Goal: Information Seeking & Learning: Learn about a topic

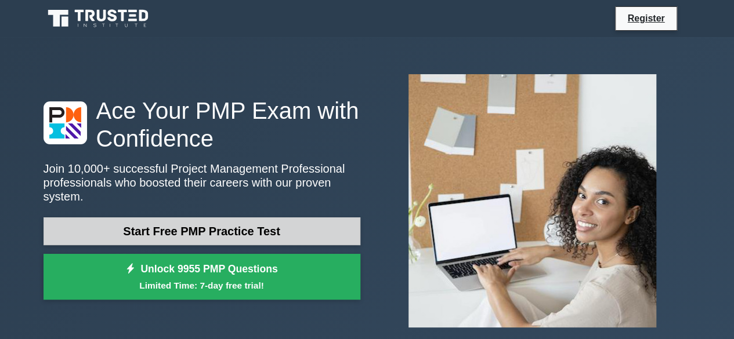
click at [214, 224] on link "Start Free PMP Practice Test" at bounding box center [202, 232] width 317 height 28
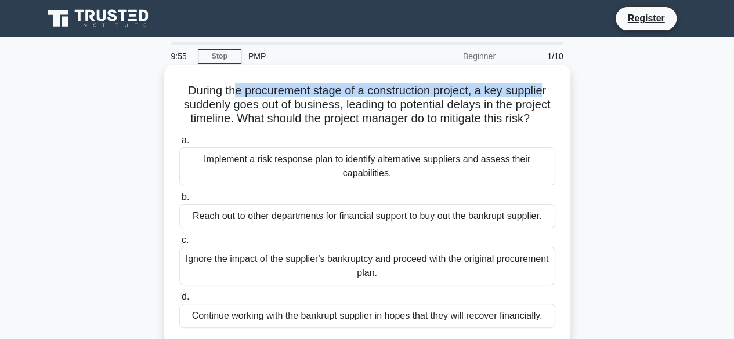
drag, startPoint x: 232, startPoint y: 93, endPoint x: 511, endPoint y: 102, distance: 278.7
click at [547, 94] on h5 "During the procurement stage of a construction project, a key supplier suddenly…" at bounding box center [367, 105] width 378 height 43
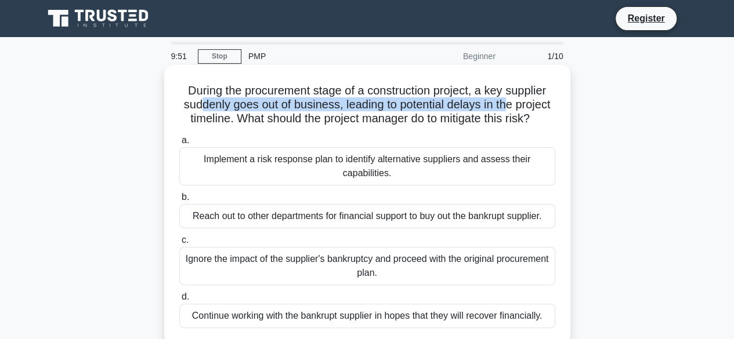
drag, startPoint x: 213, startPoint y: 108, endPoint x: 529, endPoint y: 110, distance: 316.3
click at [531, 109] on h5 "During the procurement stage of a construction project, a key supplier suddenly…" at bounding box center [367, 105] width 378 height 43
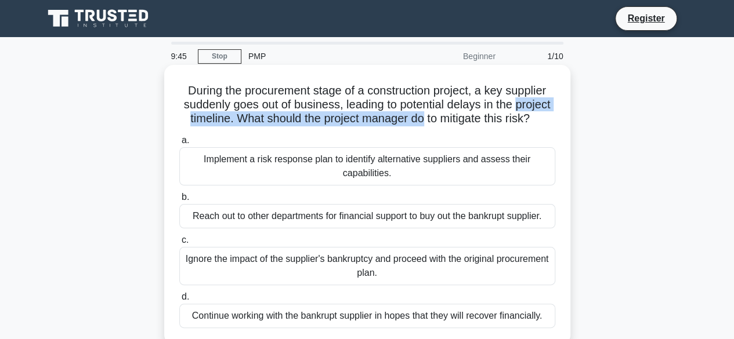
drag, startPoint x: 185, startPoint y: 120, endPoint x: 468, endPoint y: 122, distance: 283.2
click at [468, 122] on h5 "During the procurement stage of a construction project, a key supplier suddenly…" at bounding box center [367, 105] width 378 height 43
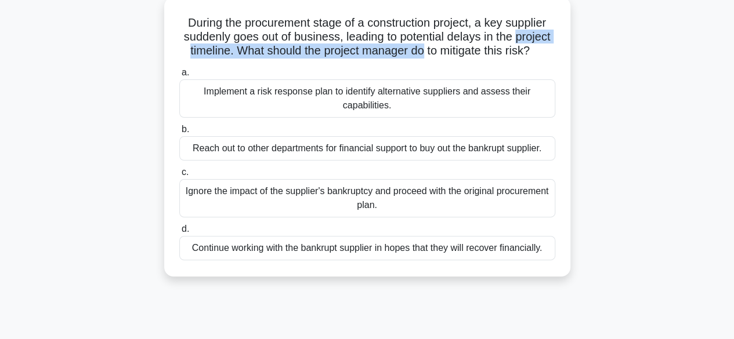
scroll to position [96, 0]
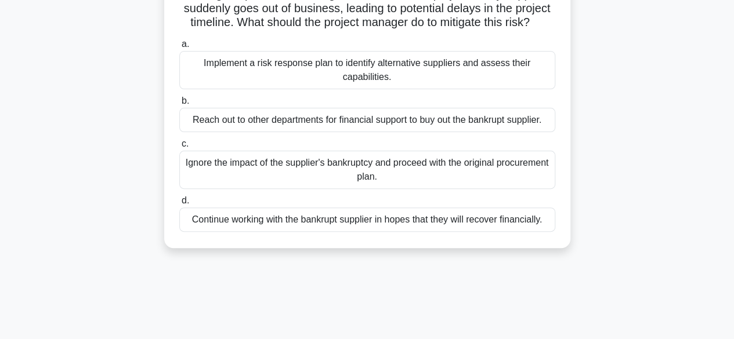
click at [377, 132] on div "Reach out to other departments for financial support to buy out the bankrupt su…" at bounding box center [367, 120] width 376 height 24
click at [179, 105] on input "b. Reach out to other departments for financial support to buy out the bankrupt…" at bounding box center [179, 101] width 0 height 8
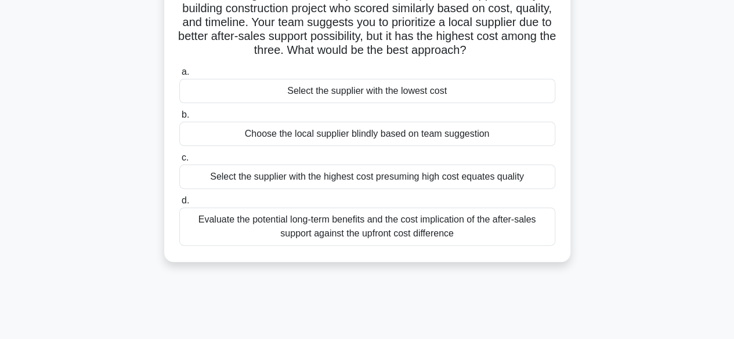
click at [438, 229] on div "Evaluate the potential long-term benefits and the cost implication of the after…" at bounding box center [367, 227] width 376 height 38
click at [179, 205] on input "d. Evaluate the potential long-term benefits and the cost implication of the af…" at bounding box center [179, 201] width 0 height 8
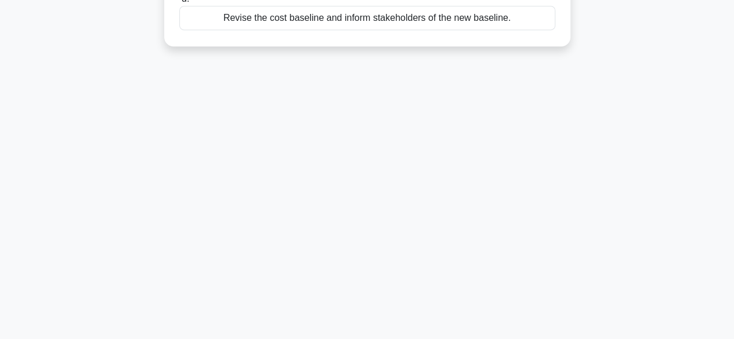
scroll to position [0, 0]
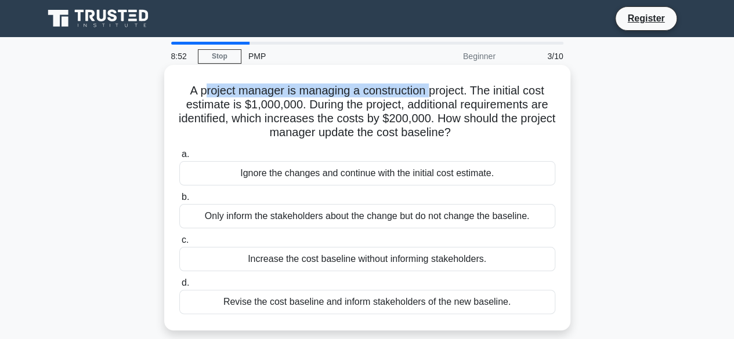
drag, startPoint x: 201, startPoint y: 93, endPoint x: 429, endPoint y: 84, distance: 228.8
click at [429, 84] on h5 "A project manager is managing a construction project. The initial cost estimate…" at bounding box center [367, 112] width 378 height 57
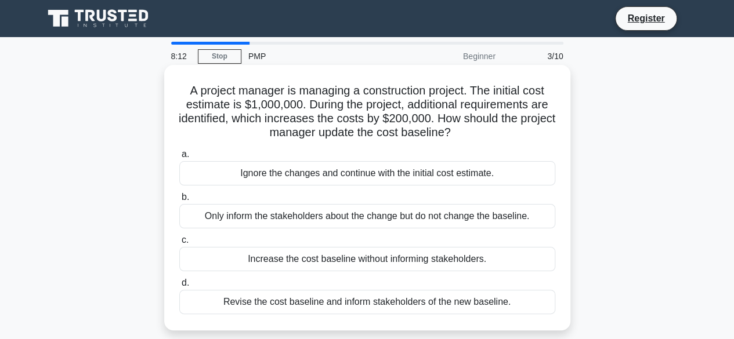
click at [405, 220] on div "Only inform the stakeholders about the change but do not change the baseline." at bounding box center [367, 216] width 376 height 24
click at [179, 201] on input "b. Only inform the stakeholders about the change but do not change the baseline." at bounding box center [179, 198] width 0 height 8
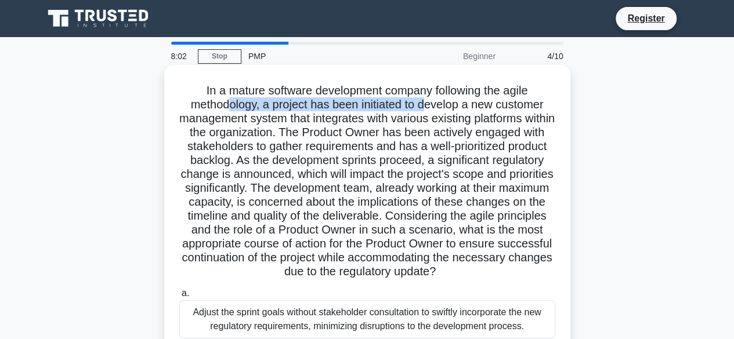
drag, startPoint x: 230, startPoint y: 110, endPoint x: 428, endPoint y: 110, distance: 197.9
click at [428, 110] on h5 "In a mature software development company following the agile methodology, a pro…" at bounding box center [367, 182] width 378 height 196
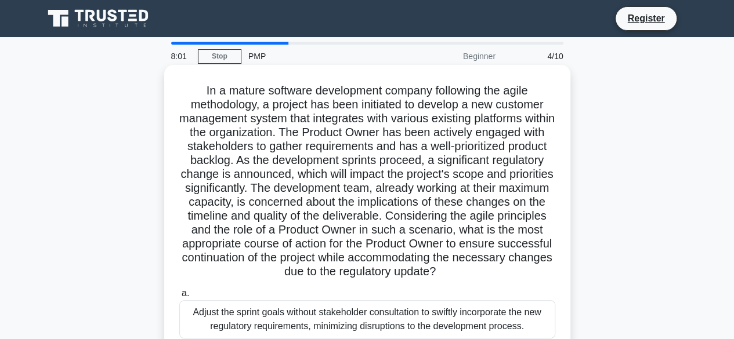
click at [451, 132] on h5 "In a mature software development company following the agile methodology, a pro…" at bounding box center [367, 182] width 378 height 196
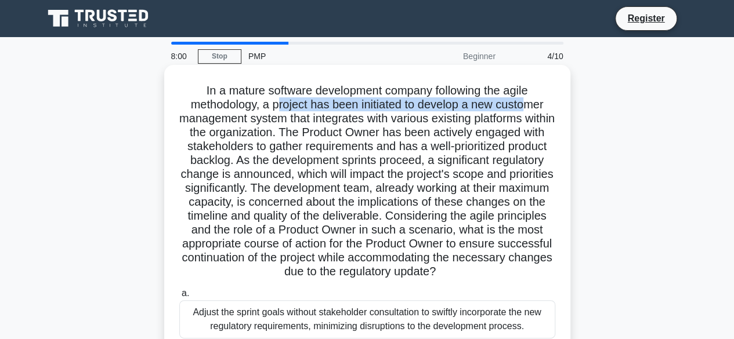
drag, startPoint x: 276, startPoint y: 110, endPoint x: 530, endPoint y: 102, distance: 254.3
click at [530, 102] on h5 "In a mature software development company following the agile methodology, a pro…" at bounding box center [367, 182] width 378 height 196
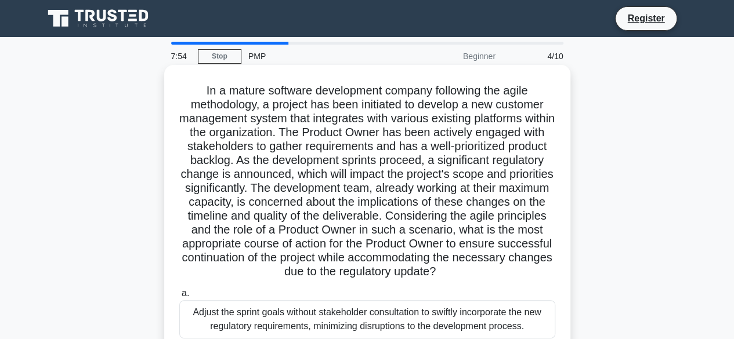
click at [526, 117] on h5 "In a mature software development company following the agile methodology, a pro…" at bounding box center [367, 182] width 378 height 196
drag, startPoint x: 482, startPoint y: 111, endPoint x: 562, endPoint y: 107, distance: 80.2
click at [562, 107] on div "In a mature software development company following the agile methodology, a pro…" at bounding box center [367, 309] width 397 height 479
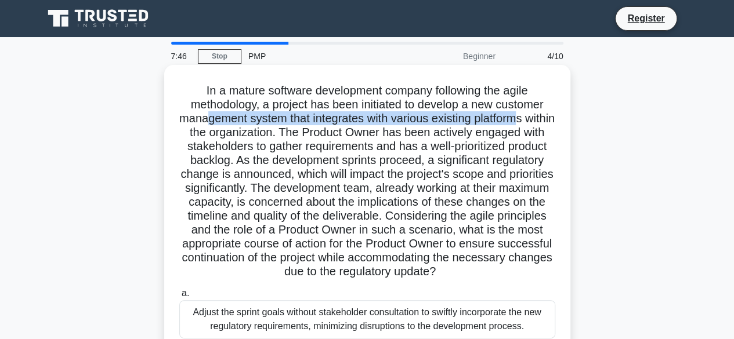
drag, startPoint x: 241, startPoint y: 121, endPoint x: 535, endPoint y: 120, distance: 293.6
click at [535, 120] on h5 "In a mature software development company following the agile methodology, a pro…" at bounding box center [367, 182] width 378 height 196
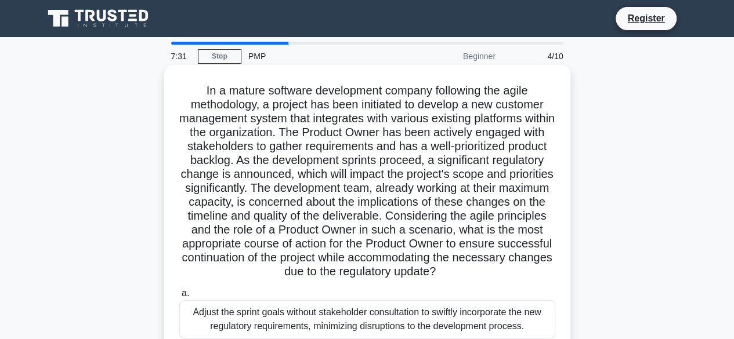
click at [342, 134] on h5 "In a mature software development company following the agile methodology, a pro…" at bounding box center [367, 182] width 378 height 196
drag, startPoint x: 303, startPoint y: 121, endPoint x: 454, endPoint y: 120, distance: 150.9
click at [454, 120] on h5 "In a mature software development company following the agile methodology, a pro…" at bounding box center [367, 182] width 378 height 196
click at [443, 141] on h5 "In a mature software development company following the agile methodology, a pro…" at bounding box center [367, 182] width 378 height 196
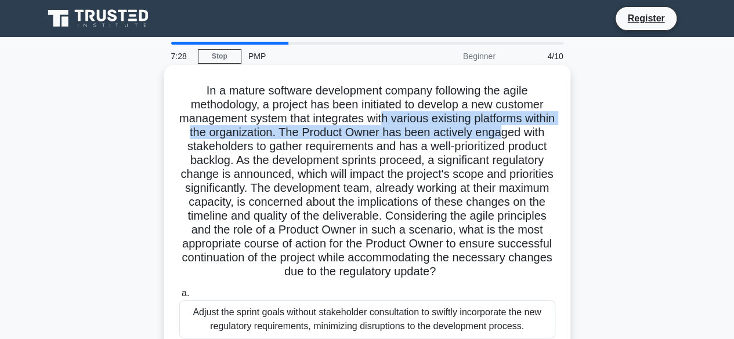
drag, startPoint x: 398, startPoint y: 124, endPoint x: 536, endPoint y: 128, distance: 138.7
click at [536, 128] on h5 "In a mature software development company following the agile methodology, a pro…" at bounding box center [367, 182] width 378 height 196
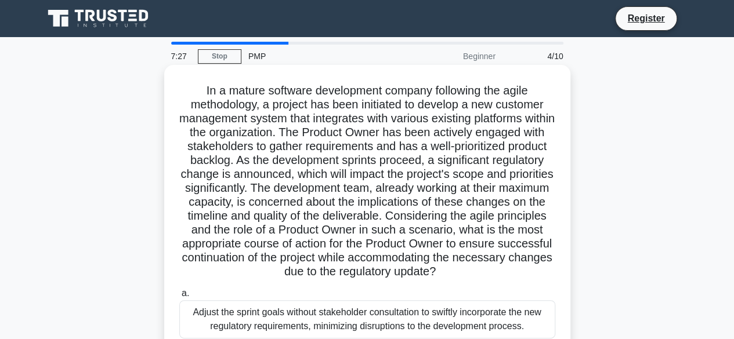
click at [373, 153] on h5 "In a mature software development company following the agile methodology, a pro…" at bounding box center [367, 182] width 378 height 196
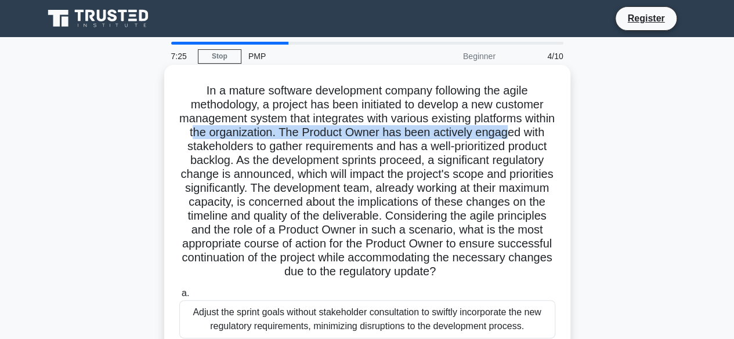
drag, startPoint x: 222, startPoint y: 134, endPoint x: 478, endPoint y: 146, distance: 256.2
click at [543, 132] on h5 "In a mature software development company following the agile methodology, a pro…" at bounding box center [367, 182] width 378 height 196
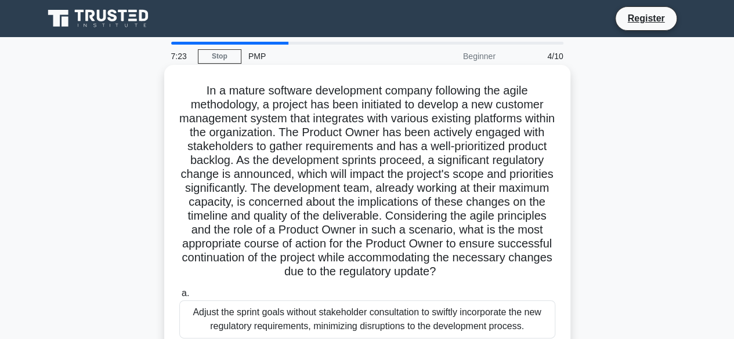
click at [363, 145] on h5 "In a mature software development company following the agile methodology, a pro…" at bounding box center [367, 182] width 378 height 196
drag, startPoint x: 192, startPoint y: 149, endPoint x: 405, endPoint y: 147, distance: 213.6
click at [405, 147] on h5 "In a mature software development company following the agile methodology, a pro…" at bounding box center [367, 182] width 378 height 196
drag, startPoint x: 418, startPoint y: 145, endPoint x: 544, endPoint y: 153, distance: 126.2
click at [544, 153] on h5 "In a mature software development company following the agile methodology, a pro…" at bounding box center [367, 182] width 378 height 196
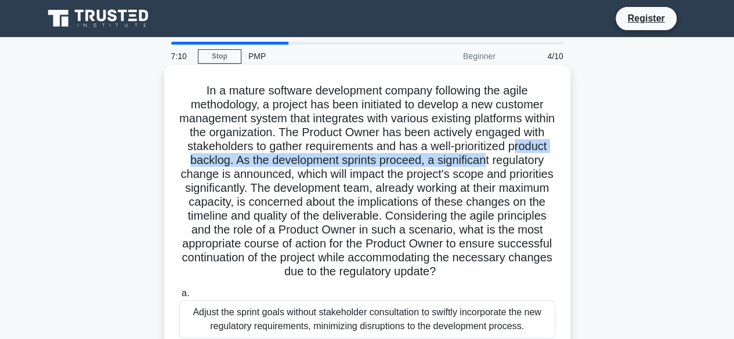
drag, startPoint x: 200, startPoint y: 163, endPoint x: 537, endPoint y: 163, distance: 337.2
click at [537, 163] on h5 "In a mature software development company following the agile methodology, a pro…" at bounding box center [367, 182] width 378 height 196
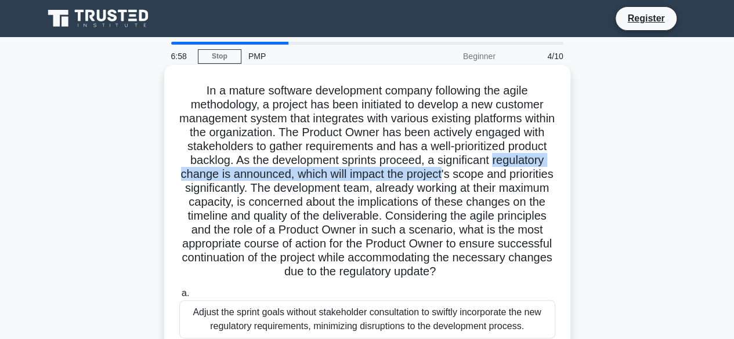
drag, startPoint x: 184, startPoint y: 176, endPoint x: 508, endPoint y: 176, distance: 324.4
click at [508, 176] on h5 "In a mature software development company following the agile methodology, a pro…" at bounding box center [367, 182] width 378 height 196
click at [406, 179] on h5 "In a mature software development company following the agile methodology, a pro…" at bounding box center [367, 182] width 378 height 196
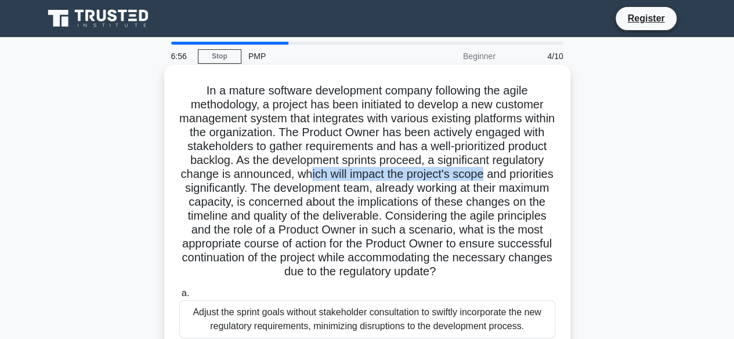
drag, startPoint x: 413, startPoint y: 171, endPoint x: 562, endPoint y: 171, distance: 148.6
click at [562, 171] on div "In a mature software development company following the agile methodology, a pro…" at bounding box center [367, 309] width 397 height 479
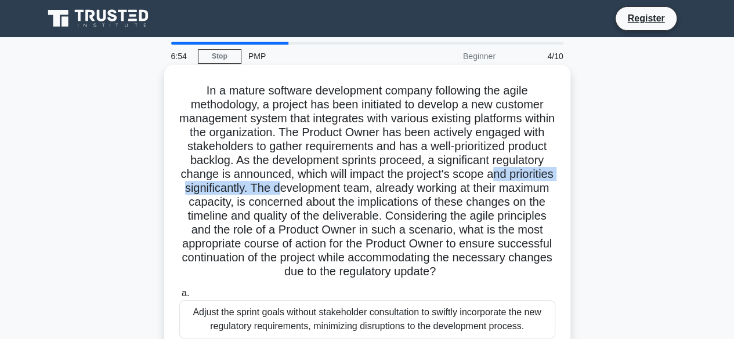
drag, startPoint x: 193, startPoint y: 193, endPoint x: 366, endPoint y: 189, distance: 173.6
click at [358, 189] on h5 "In a mature software development company following the agile methodology, a pro…" at bounding box center [367, 182] width 378 height 196
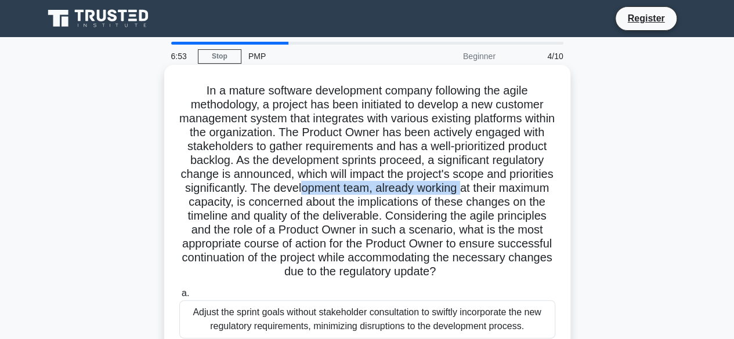
drag, startPoint x: 375, startPoint y: 190, endPoint x: 541, endPoint y: 190, distance: 166.6
click at [541, 190] on h5 "In a mature software development company following the agile methodology, a pro…" at bounding box center [367, 182] width 378 height 196
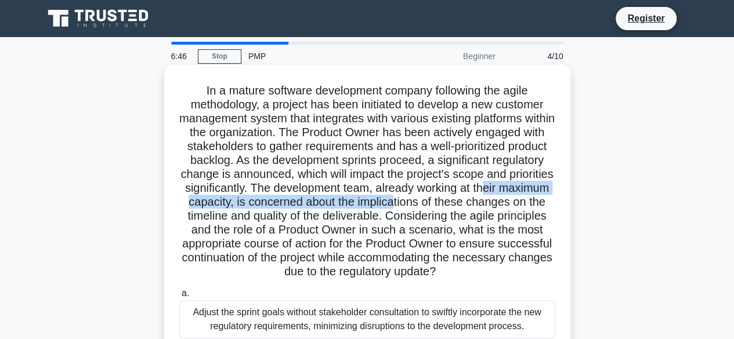
drag, startPoint x: 196, startPoint y: 206, endPoint x: 479, endPoint y: 196, distance: 282.8
click at [479, 196] on h5 "In a mature software development company following the agile methodology, a pro…" at bounding box center [367, 182] width 378 height 196
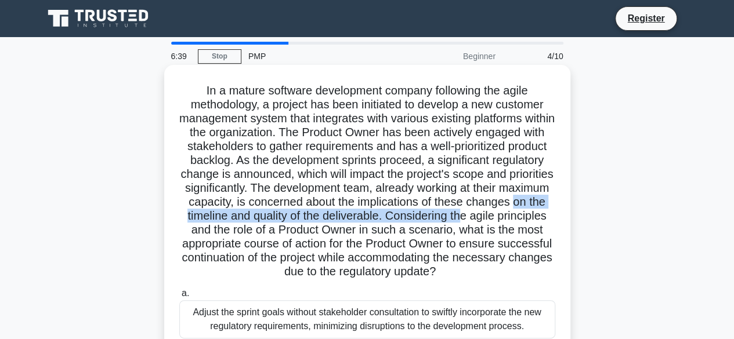
drag, startPoint x: 227, startPoint y: 221, endPoint x: 548, endPoint y: 218, distance: 320.9
click at [548, 218] on h5 "In a mature software development company following the agile methodology, a pro…" at bounding box center [367, 182] width 378 height 196
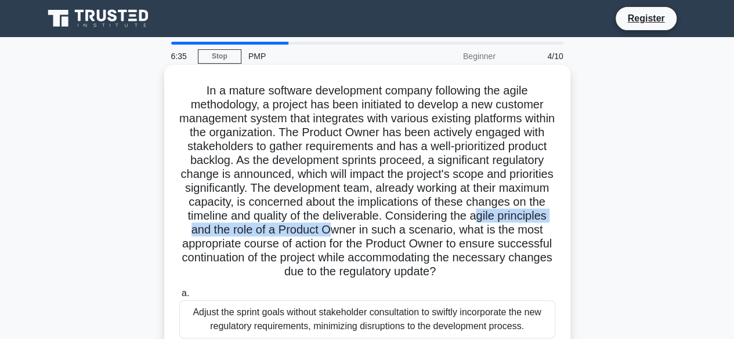
drag, startPoint x: 200, startPoint y: 228, endPoint x: 418, endPoint y: 227, distance: 218.8
click at [418, 227] on h5 "In a mature software development company following the agile methodology, a pro…" at bounding box center [367, 182] width 378 height 196
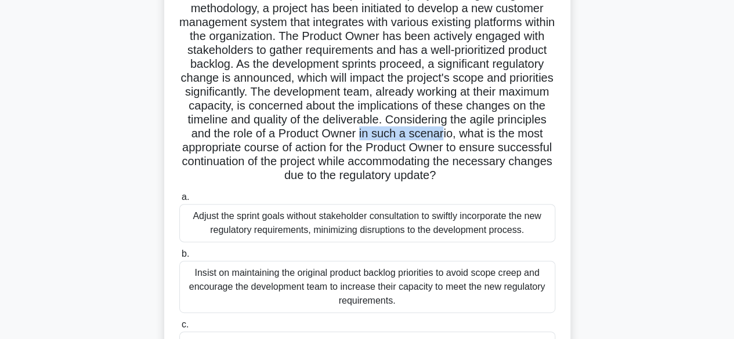
drag, startPoint x: 447, startPoint y: 138, endPoint x: 530, endPoint y: 138, distance: 83.0
click at [530, 138] on h5 "In a mature software development company following the agile methodology, a pro…" at bounding box center [367, 85] width 378 height 196
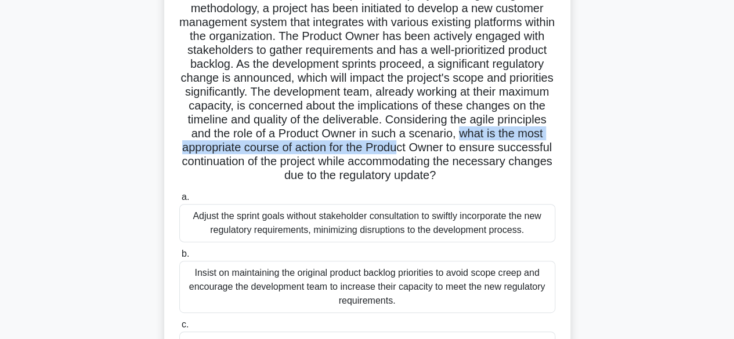
drag, startPoint x: 182, startPoint y: 147, endPoint x: 490, endPoint y: 152, distance: 307.6
click at [490, 152] on h5 "In a mature software development company following the agile methodology, a pro…" at bounding box center [367, 85] width 378 height 196
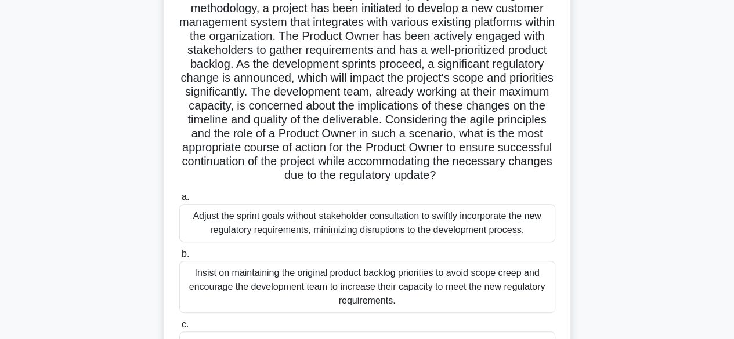
click at [405, 171] on h5 "In a mature software development company following the agile methodology, a pro…" at bounding box center [367, 85] width 378 height 196
drag, startPoint x: 393, startPoint y: 154, endPoint x: 549, endPoint y: 152, distance: 156.1
click at [549, 152] on h5 "In a mature software development company following the agile methodology, a pro…" at bounding box center [367, 85] width 378 height 196
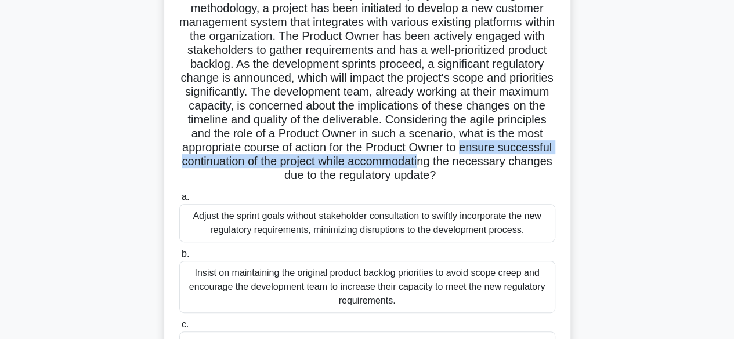
drag, startPoint x: 182, startPoint y: 162, endPoint x: 522, endPoint y: 158, distance: 340.1
click at [522, 158] on h5 "In a mature software development company following the agile methodology, a pro…" at bounding box center [367, 85] width 378 height 196
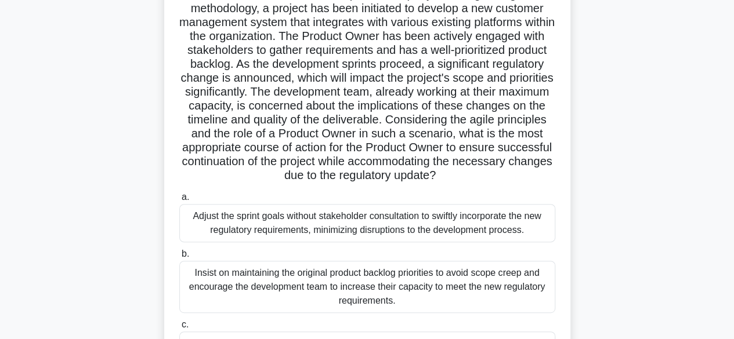
click at [519, 176] on h5 "In a mature software development company following the agile methodology, a pro…" at bounding box center [367, 85] width 378 height 196
drag, startPoint x: 417, startPoint y: 166, endPoint x: 548, endPoint y: 168, distance: 131.2
click at [548, 168] on h5 "In a mature software development company following the agile methodology, a pro…" at bounding box center [367, 85] width 378 height 196
click at [540, 182] on h5 "In a mature software development company following the agile methodology, a pro…" at bounding box center [367, 85] width 378 height 196
drag, startPoint x: 252, startPoint y: 179, endPoint x: 493, endPoint y: 175, distance: 240.9
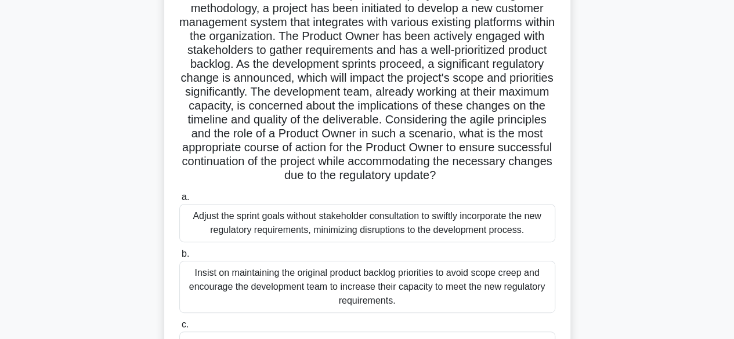
click at [493, 175] on h5 "In a mature software development company following the agile methodology, a pro…" at bounding box center [367, 85] width 378 height 196
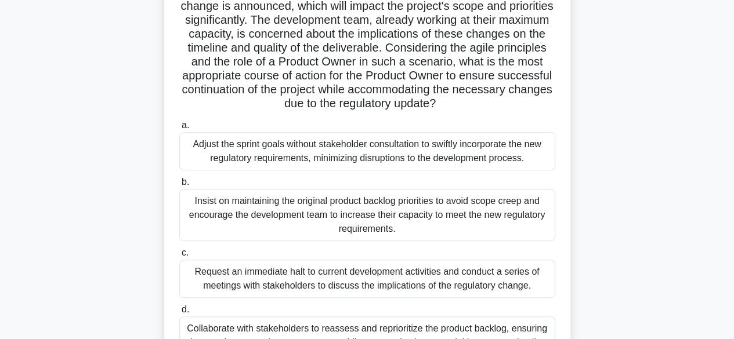
scroll to position [287, 0]
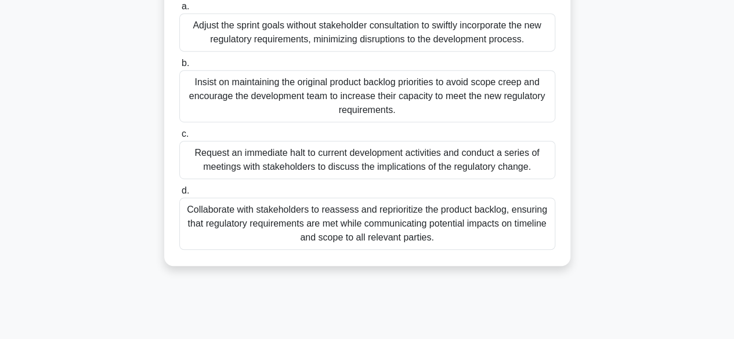
click at [339, 220] on div "Collaborate with stakeholders to reassess and reprioritize the product backlog,…" at bounding box center [367, 224] width 376 height 52
click at [179, 195] on input "d. Collaborate with stakeholders to reassess and reprioritize the product backl…" at bounding box center [179, 191] width 0 height 8
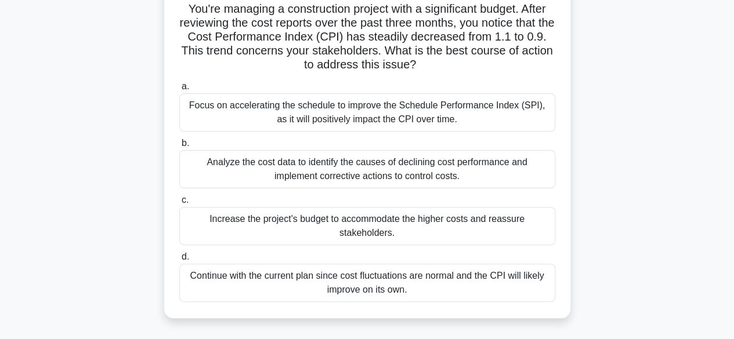
scroll to position [96, 0]
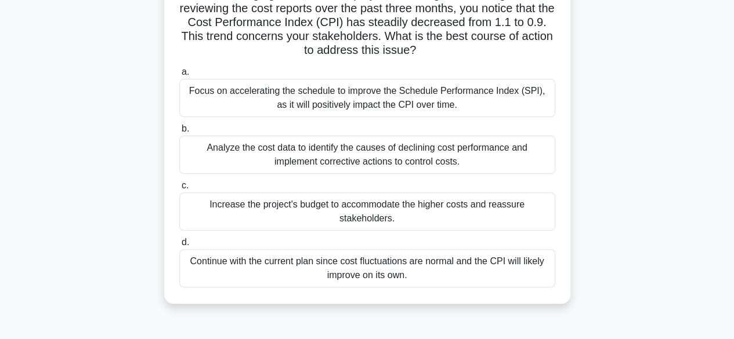
click at [409, 150] on div "Analyze the cost data to identify the causes of declining cost performance and …" at bounding box center [367, 155] width 376 height 38
click at [179, 133] on input "b. Analyze the cost data to identify the causes of declining cost performance a…" at bounding box center [179, 129] width 0 height 8
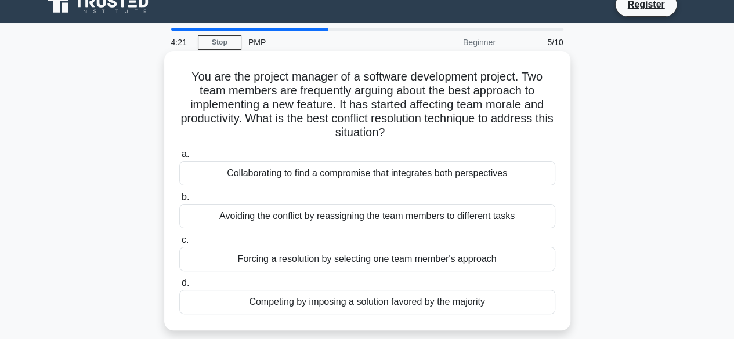
scroll to position [0, 0]
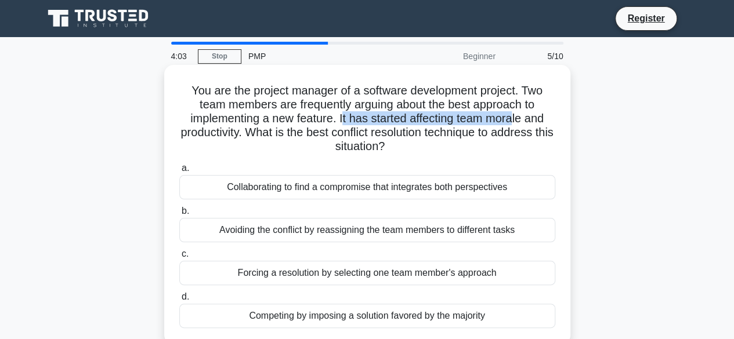
drag, startPoint x: 341, startPoint y: 124, endPoint x: 519, endPoint y: 122, distance: 177.6
click at [519, 122] on h5 "You are the project manager of a software development project. Two team members…" at bounding box center [367, 119] width 378 height 71
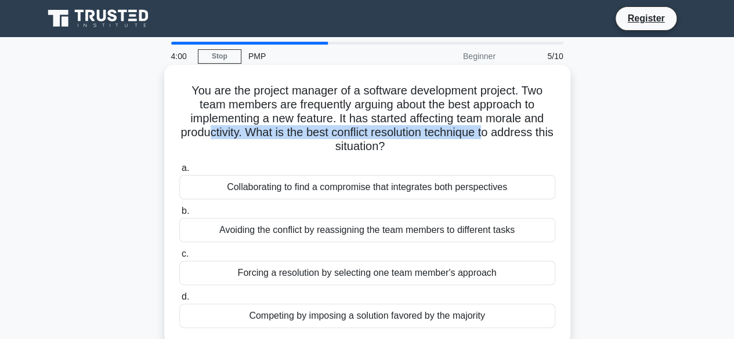
drag, startPoint x: 212, startPoint y: 135, endPoint x: 499, endPoint y: 128, distance: 286.8
click at [499, 128] on h5 "You are the project manager of a software development project. Two team members…" at bounding box center [367, 119] width 378 height 71
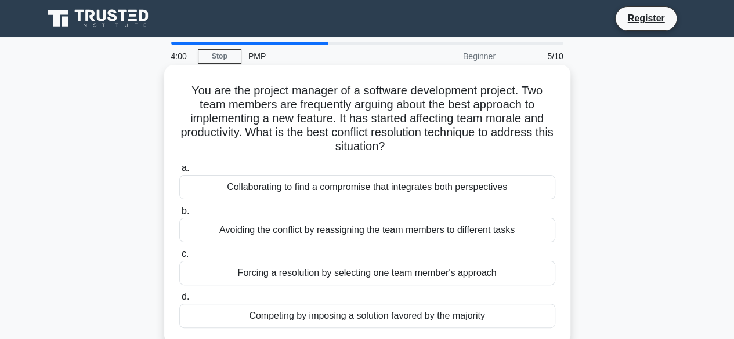
click at [490, 147] on h5 "You are the project manager of a software development project. Two team members…" at bounding box center [367, 119] width 378 height 71
drag, startPoint x: 406, startPoint y: 134, endPoint x: 536, endPoint y: 132, distance: 130.6
click at [536, 132] on h5 "You are the project manager of a software development project. Two team members…" at bounding box center [367, 119] width 378 height 71
click at [516, 142] on h5 "You are the project manager of a software development project. Two team members…" at bounding box center [367, 119] width 378 height 71
drag, startPoint x: 333, startPoint y: 150, endPoint x: 425, endPoint y: 151, distance: 91.7
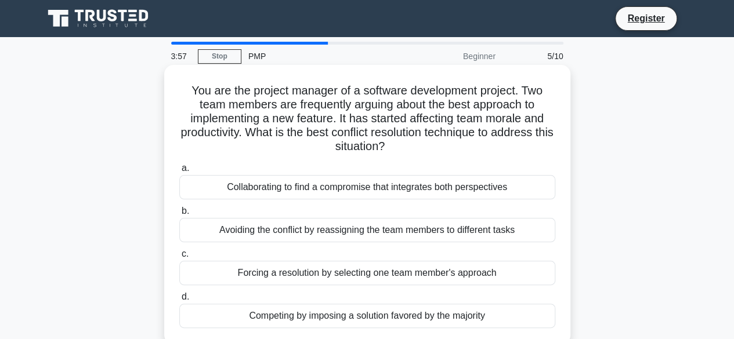
click at [414, 147] on h5 "You are the project manager of a software development project. Two team members…" at bounding box center [367, 119] width 378 height 71
click at [434, 151] on h5 "You are the project manager of a software development project. Two team members…" at bounding box center [367, 119] width 378 height 71
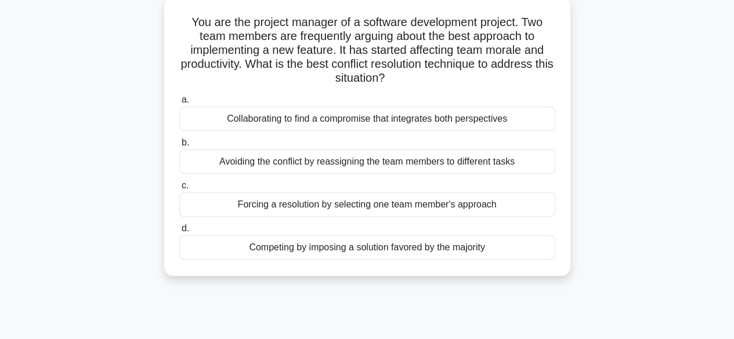
scroll to position [96, 0]
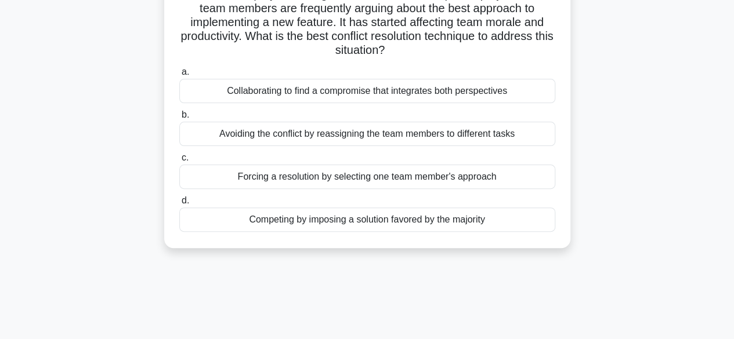
click at [324, 178] on div "Forcing a resolution by selecting one team member's approach" at bounding box center [367, 177] width 376 height 24
click at [179, 162] on input "c. Forcing a resolution by selecting one team member's approach" at bounding box center [179, 158] width 0 height 8
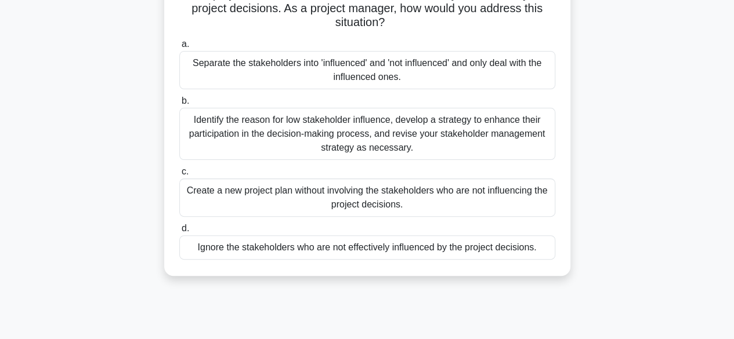
click at [391, 127] on div "Identify the reason for low stakeholder influence, develop a strategy to enhanc…" at bounding box center [367, 134] width 376 height 52
click at [179, 105] on input "b. Identify the reason for low stakeholder influence, develop a strategy to enh…" at bounding box center [179, 101] width 0 height 8
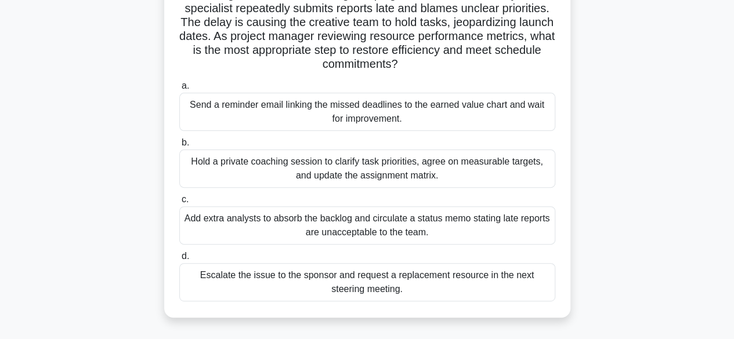
click at [392, 279] on div "Escalate the issue to the sponsor and request a replacement resource in the nex…" at bounding box center [367, 282] width 376 height 38
click at [179, 261] on input "d. Escalate the issue to the sponsor and request a replacement resource in the …" at bounding box center [179, 257] width 0 height 8
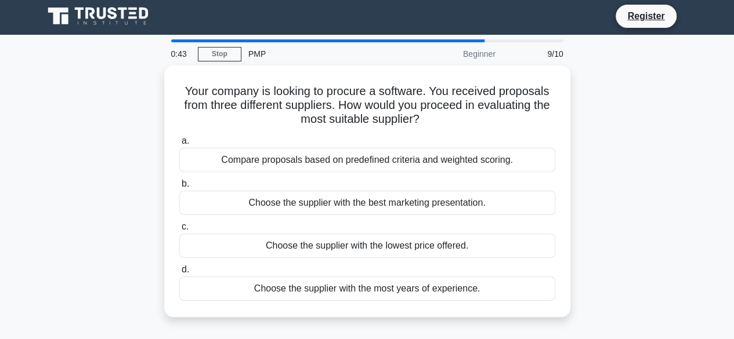
scroll to position [0, 0]
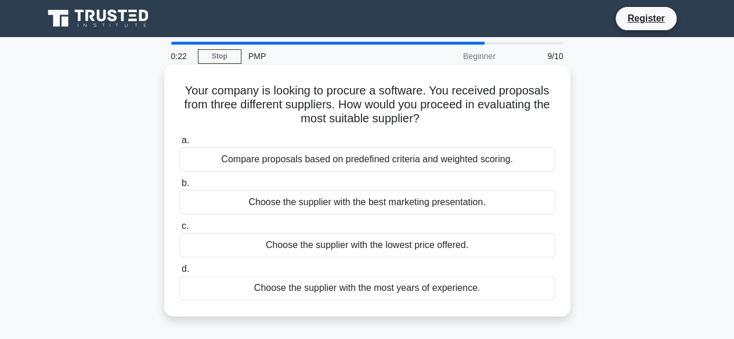
click at [389, 161] on div "Compare proposals based on predefined criteria and weighted scoring." at bounding box center [367, 159] width 376 height 24
click at [179, 144] on input "a. Compare proposals based on predefined criteria and weighted scoring." at bounding box center [179, 141] width 0 height 8
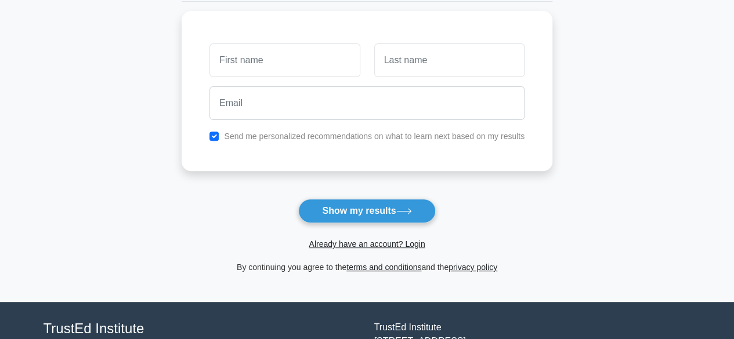
scroll to position [193, 0]
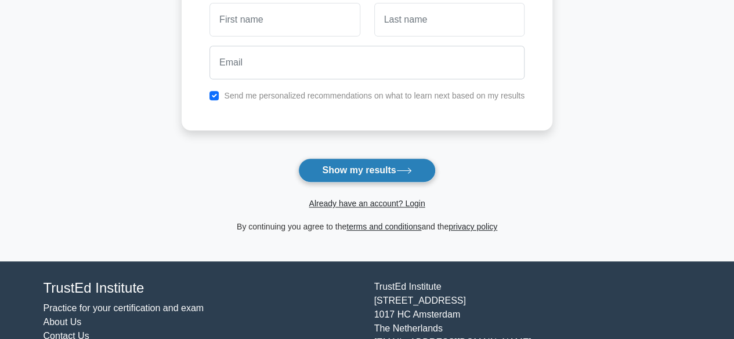
click at [351, 166] on button "Show my results" at bounding box center [366, 170] width 137 height 24
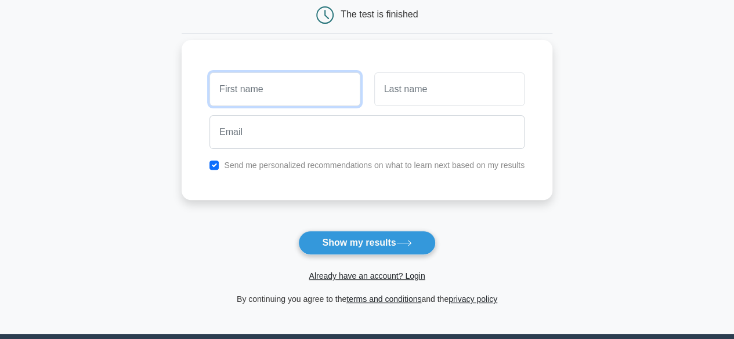
scroll to position [0, 0]
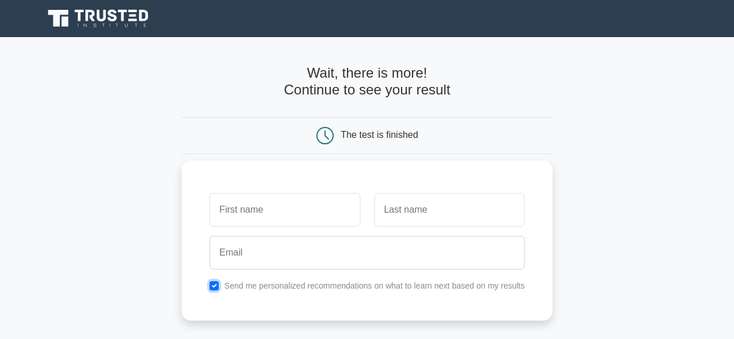
click at [215, 286] on input "checkbox" at bounding box center [213, 285] width 9 height 9
checkbox input "false"
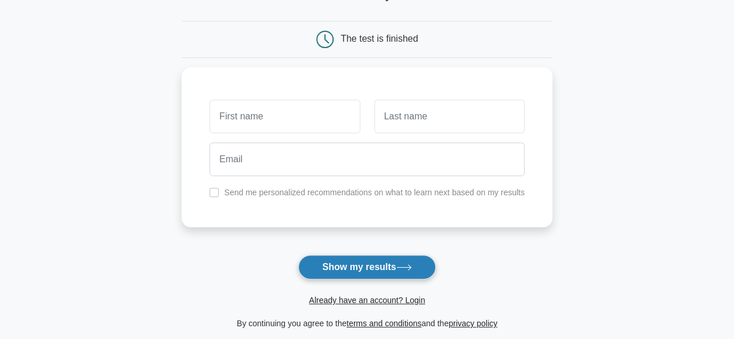
click at [377, 268] on button "Show my results" at bounding box center [366, 267] width 137 height 24
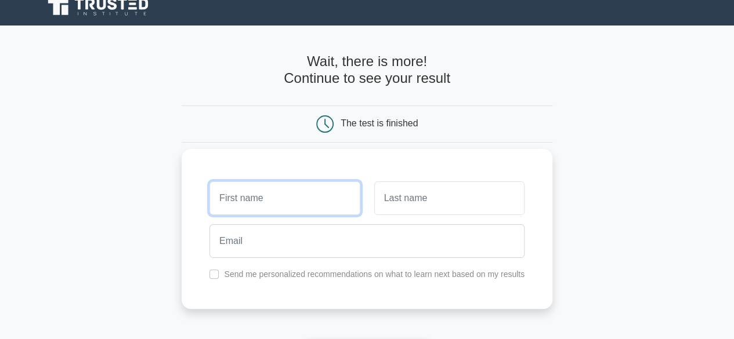
scroll to position [0, 0]
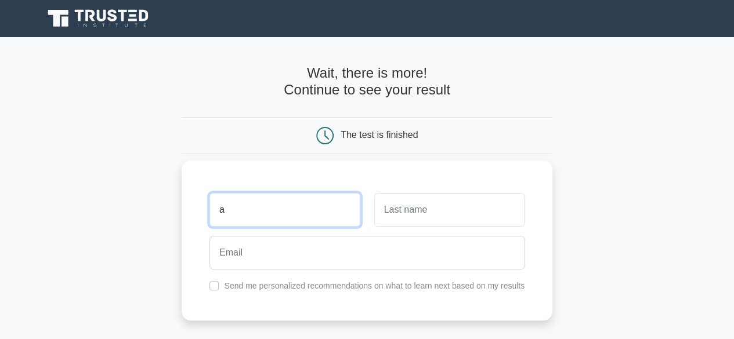
type input "a"
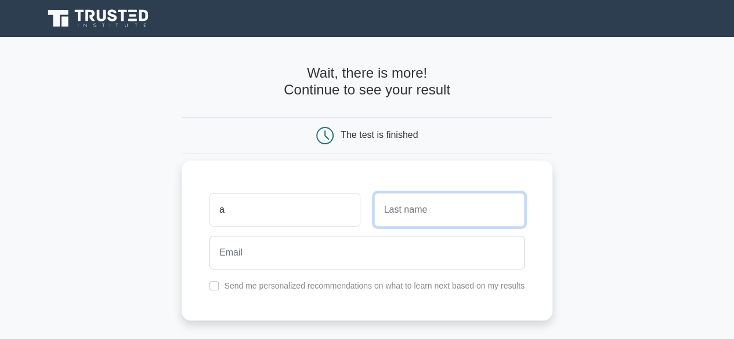
click at [418, 212] on input "text" at bounding box center [449, 210] width 150 height 34
type input "b"
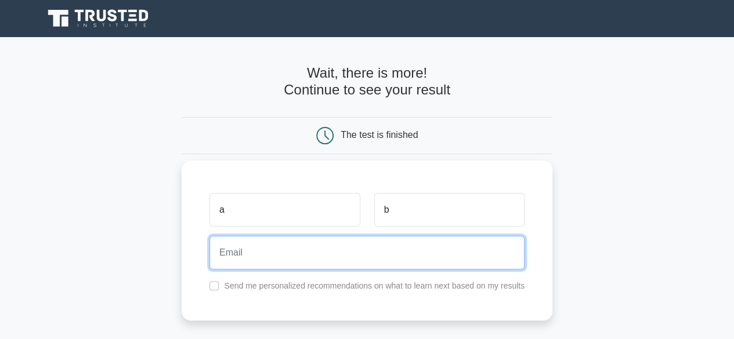
click at [267, 258] on input "email" at bounding box center [366, 253] width 315 height 34
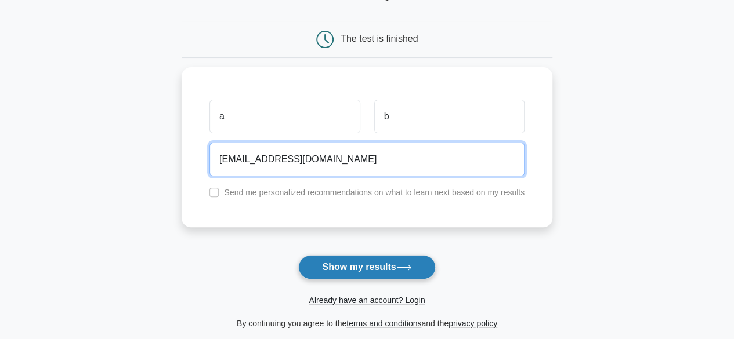
type input "[EMAIL_ADDRESS][DOMAIN_NAME]"
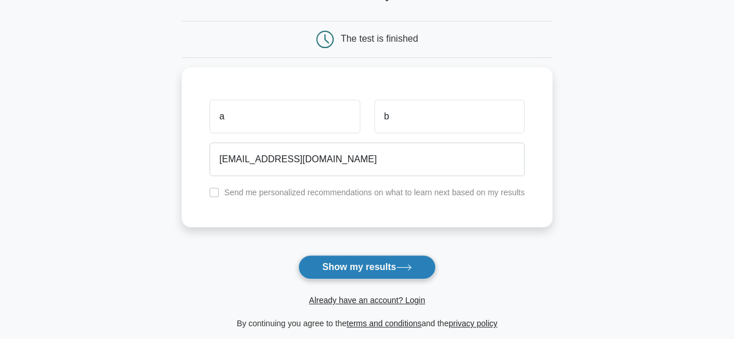
click at [349, 265] on button "Show my results" at bounding box center [366, 267] width 137 height 24
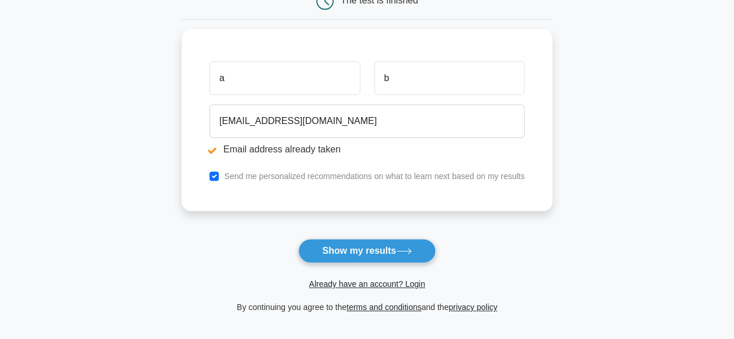
scroll to position [193, 0]
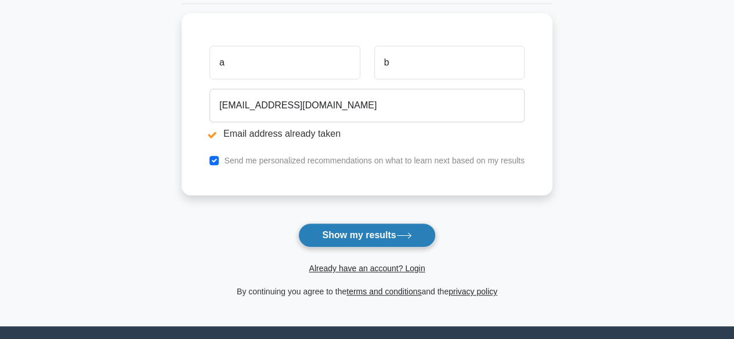
click at [356, 233] on button "Show my results" at bounding box center [366, 235] width 137 height 24
